Goal: Obtain resource: Download file/media

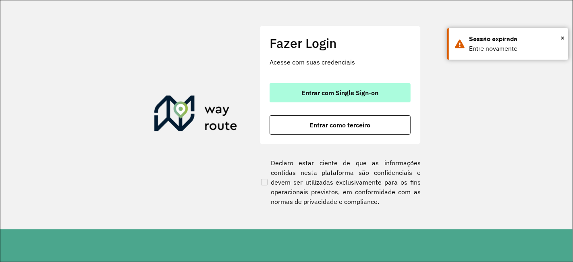
click at [352, 98] on button "Entrar com Single Sign-on" at bounding box center [339, 92] width 141 height 19
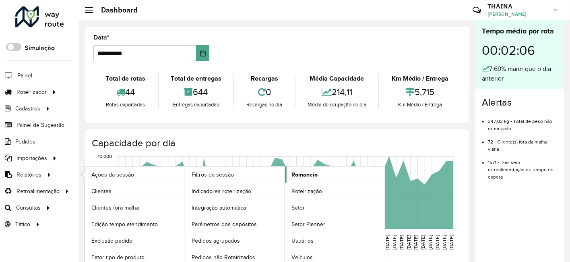
click at [307, 174] on span "Romaneio" at bounding box center [305, 174] width 26 height 8
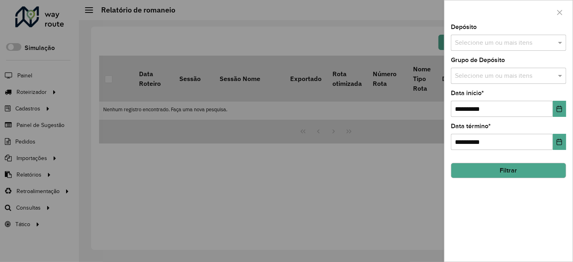
click at [501, 46] on input "text" at bounding box center [504, 43] width 103 height 10
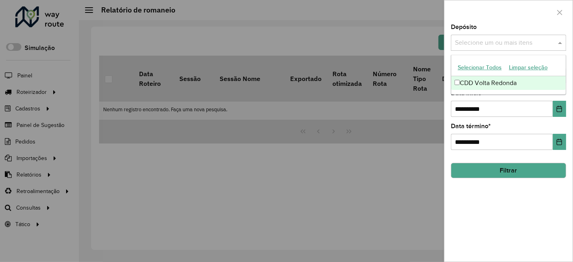
click at [491, 79] on div "CDD Volta Redonda" at bounding box center [508, 83] width 115 height 14
click at [502, 99] on div "**********" at bounding box center [508, 103] width 115 height 27
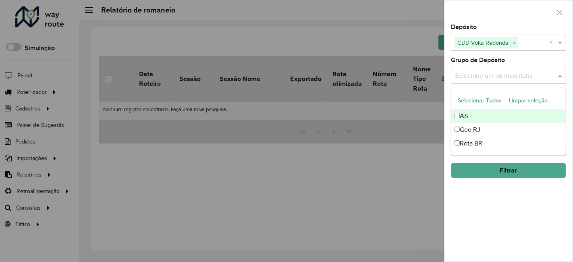
click at [499, 80] on input "text" at bounding box center [504, 76] width 103 height 10
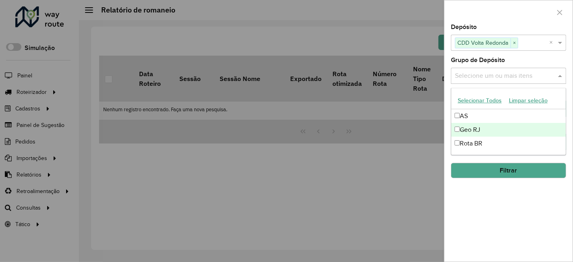
click at [469, 131] on div "Geo RJ" at bounding box center [508, 130] width 115 height 14
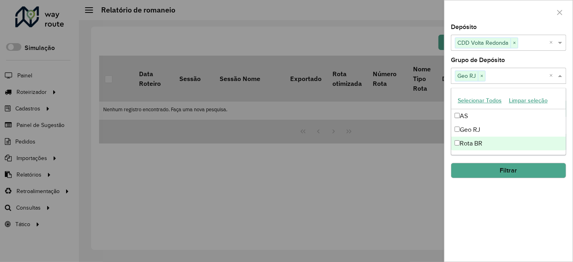
click at [508, 208] on div "**********" at bounding box center [508, 142] width 128 height 237
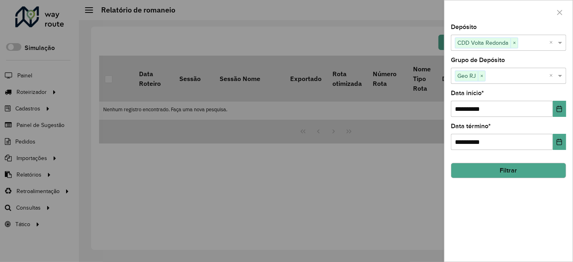
click at [515, 169] on button "Filtrar" at bounding box center [508, 170] width 115 height 15
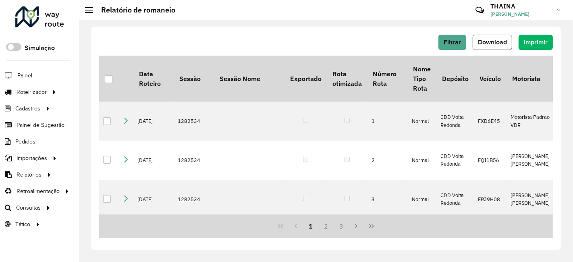
click at [494, 44] on span "Download" at bounding box center [492, 42] width 29 height 7
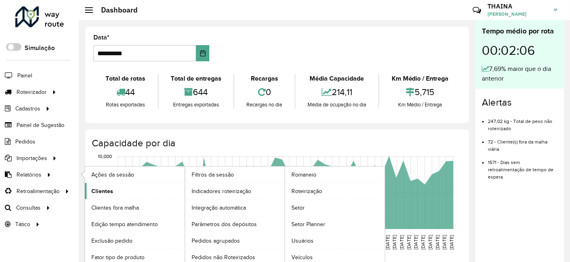
click at [99, 189] on span "Clientes" at bounding box center [102, 191] width 22 height 8
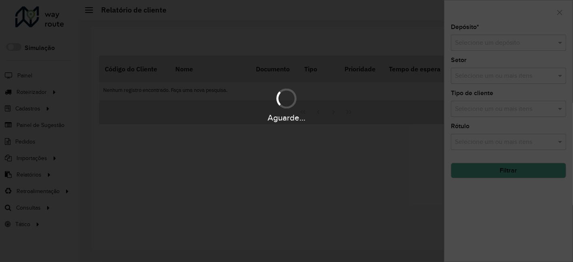
click at [478, 43] on input "text" at bounding box center [500, 43] width 91 height 10
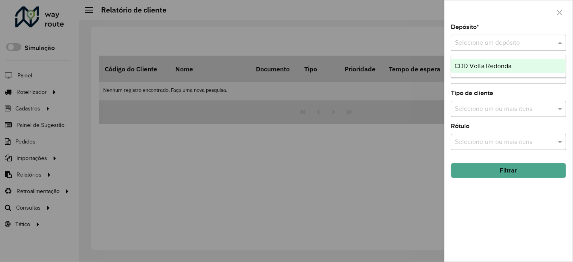
click at [484, 64] on span "CDD Volta Redonda" at bounding box center [482, 65] width 57 height 7
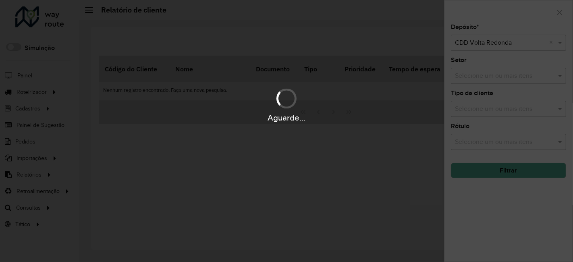
click at [488, 77] on div "Aguarde..." at bounding box center [286, 131] width 573 height 262
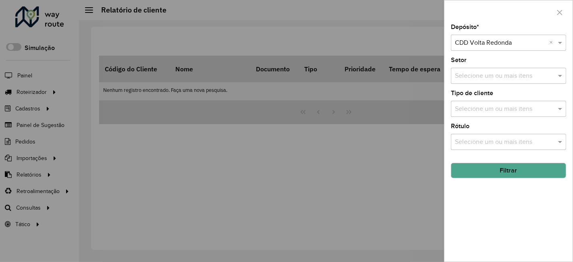
click at [483, 80] on input "text" at bounding box center [504, 76] width 103 height 10
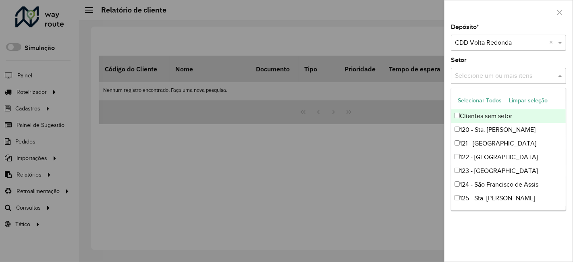
click at [471, 99] on button "Selecionar Todos" at bounding box center [479, 100] width 51 height 12
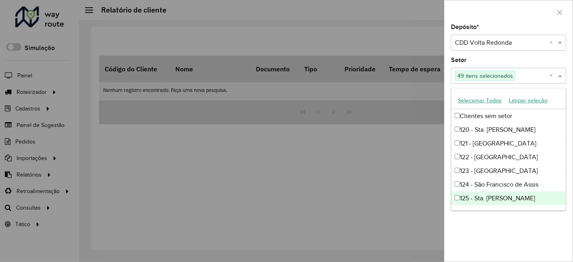
click at [503, 221] on div "Depósito * Selecione um depósito × CDD Volta Redonda × Setor Selecione um ou ma…" at bounding box center [508, 142] width 128 height 237
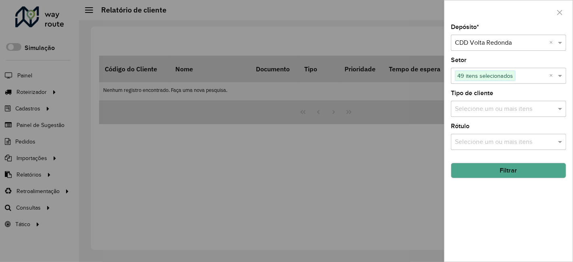
click at [486, 108] on input "text" at bounding box center [504, 109] width 103 height 10
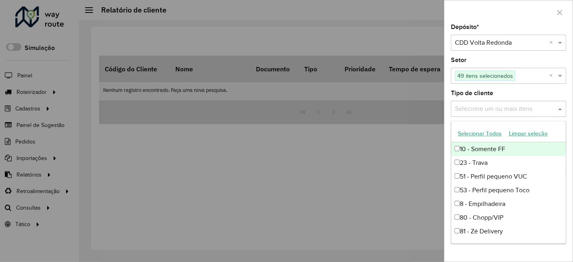
click at [473, 135] on button "Selecionar Todos" at bounding box center [479, 133] width 51 height 12
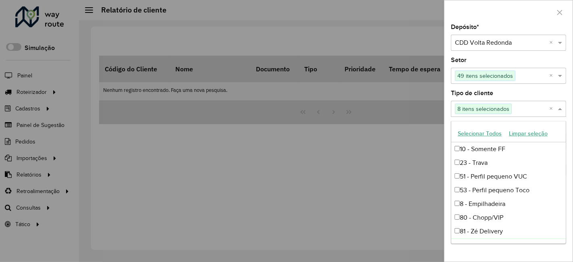
click at [498, 254] on div "Depósito * Selecione um depósito × CDD Volta Redonda × Setor Selecione um ou ma…" at bounding box center [508, 142] width 128 height 237
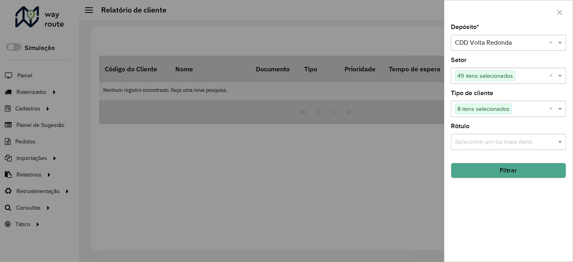
click at [500, 132] on div "Rótulo Selecione um ou mais itens" at bounding box center [508, 136] width 115 height 27
click at [501, 142] on input "text" at bounding box center [504, 142] width 103 height 10
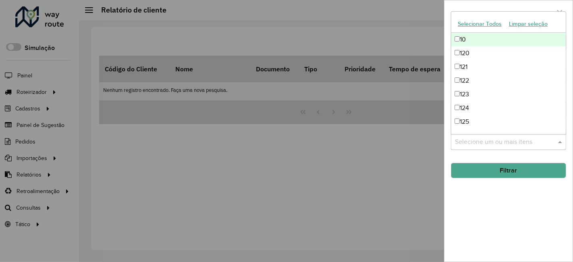
click at [472, 21] on button "Selecionar Todos" at bounding box center [479, 24] width 51 height 12
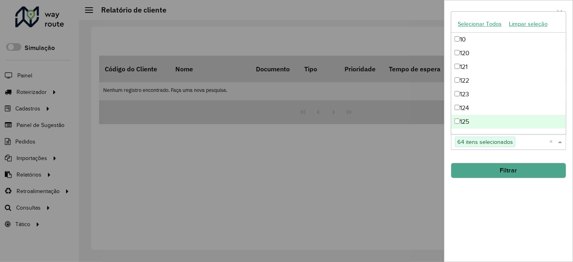
click at [508, 170] on button "Filtrar" at bounding box center [508, 170] width 115 height 15
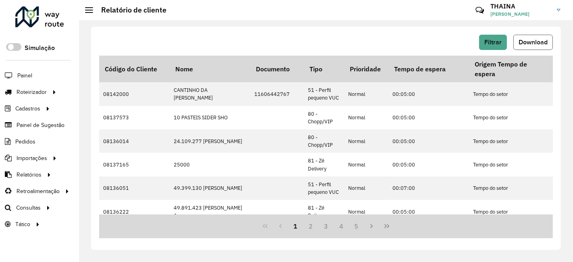
click at [530, 43] on span "Download" at bounding box center [532, 42] width 29 height 7
